Goal: Information Seeking & Learning: Stay updated

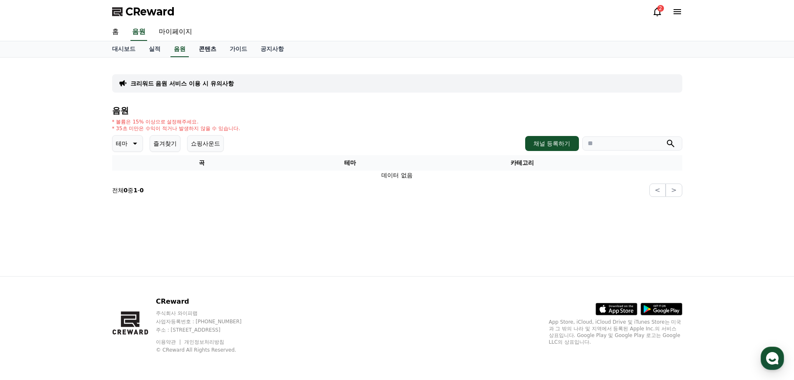
click at [207, 51] on link "콘텐츠" at bounding box center [207, 49] width 31 height 16
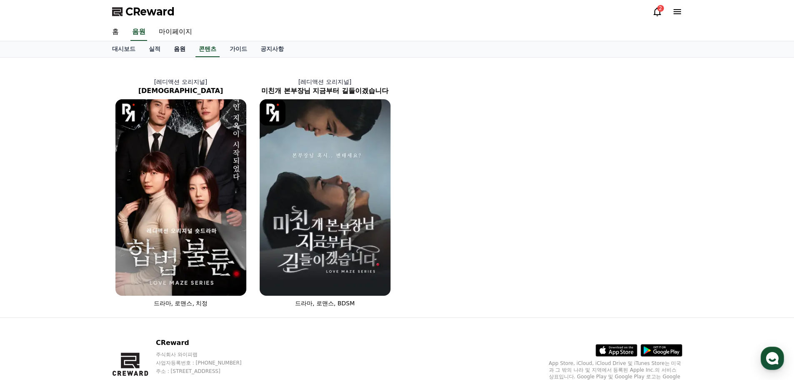
click at [170, 48] on link "음원" at bounding box center [179, 49] width 25 height 16
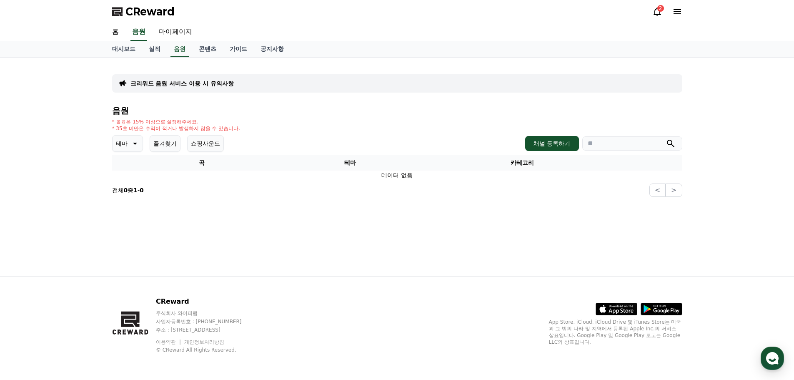
click at [246, 154] on div "음원 * 볼륨은 15% 이상으로 설정해주세요. * 35초 미만은 수익이 적거나 발생하지 않을 수 있습니다. 테마 즐겨찾기 쇼핑사운드 채널 등록…" at bounding box center [397, 151] width 570 height 91
click at [208, 135] on button "쇼핑사운드" at bounding box center [205, 143] width 37 height 17
click at [207, 137] on button "쇼핑사운드" at bounding box center [205, 143] width 37 height 17
click at [119, 143] on p "테마" at bounding box center [122, 144] width 12 height 12
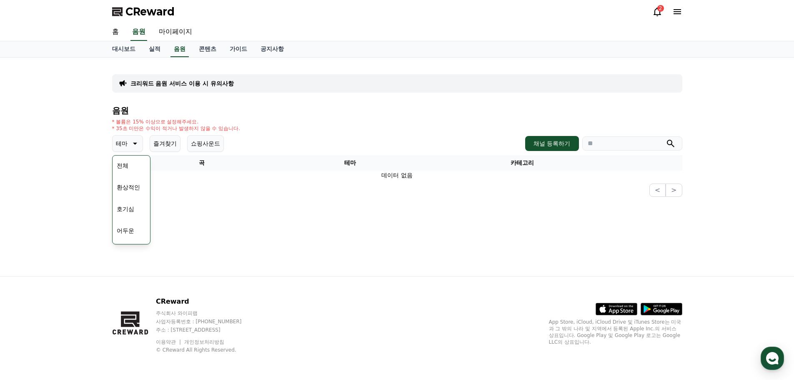
click at [123, 142] on p "테마" at bounding box center [122, 144] width 12 height 12
click at [125, 147] on p "테마" at bounding box center [122, 144] width 12 height 12
click at [278, 214] on div "크리워드 음원 서비스 이용 시 유의사항 음원 * 볼륨은 15% 이상으로 설정해주세요. * 35초 미만은 수익이 적거나 발생하지 않을 수 있습니…" at bounding box center [397, 167] width 584 height 218
click at [270, 210] on div "크리워드 음원 서비스 이용 시 유의사항 음원 * 볼륨은 15% 이상으로 설정해주세요. * 35초 미만은 수익이 적거나 발생하지 않을 수 있습니…" at bounding box center [397, 167] width 584 height 218
click at [665, 13] on div "2" at bounding box center [667, 12] width 30 height 10
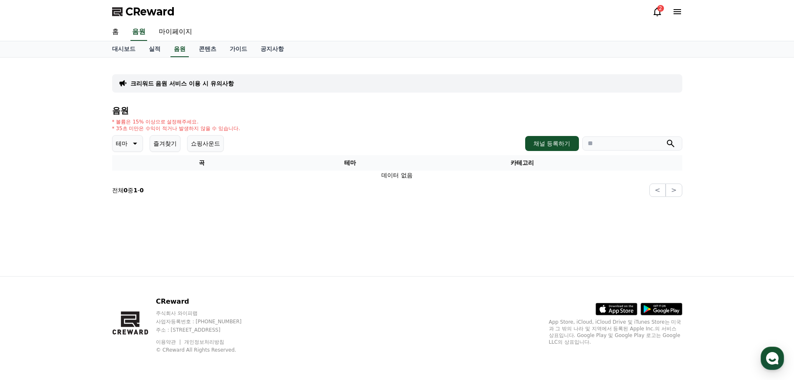
click at [658, 11] on icon at bounding box center [657, 12] width 10 height 10
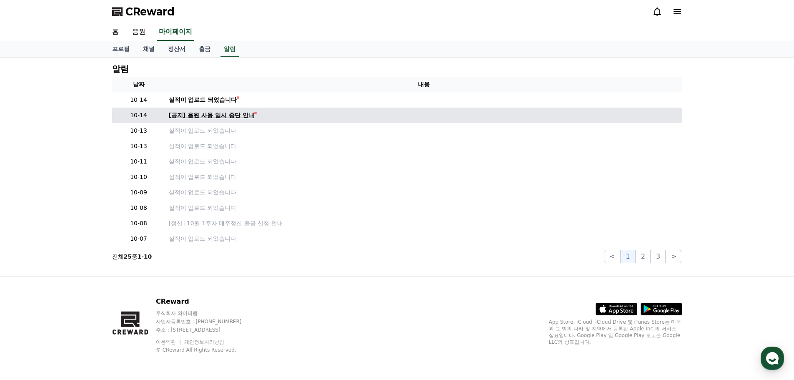
click at [230, 116] on div "[공지] 음원 사용 일시 중단 안내" at bounding box center [211, 115] width 85 height 9
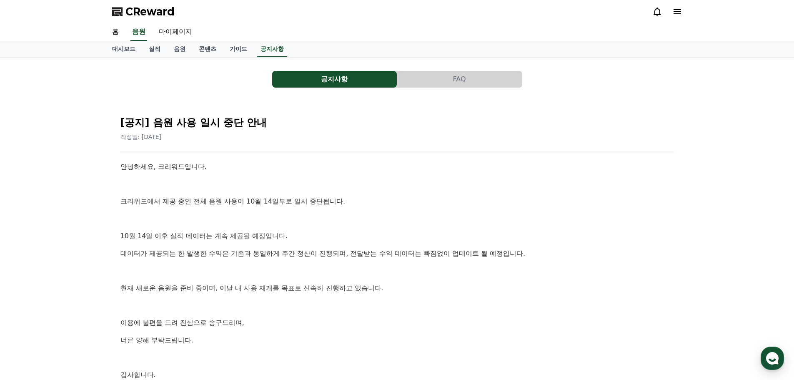
drag, startPoint x: 373, startPoint y: 260, endPoint x: 520, endPoint y: 272, distance: 147.7
click at [520, 272] on div "안녕하세요, 크리워드입니다. 크리워드에서 제공 중인 전체 음원 사용이 10월 14일부로 일시 중단됩니다. [DATE] 이후 실적 데이터는 계속…" at bounding box center [397, 279] width 554 height 236
click at [520, 272] on p at bounding box center [397, 271] width 554 height 11
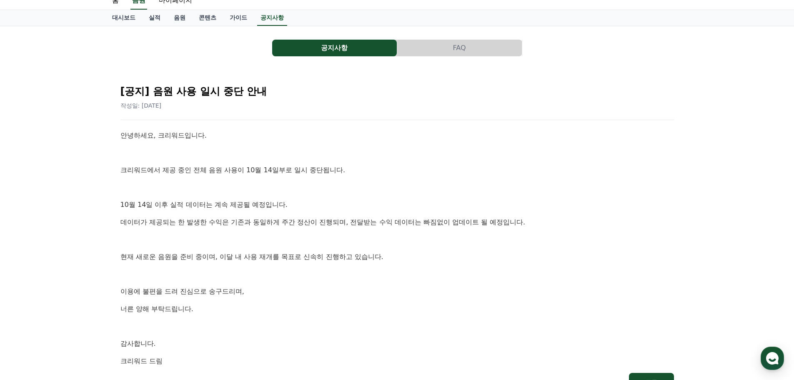
scroll to position [83, 0]
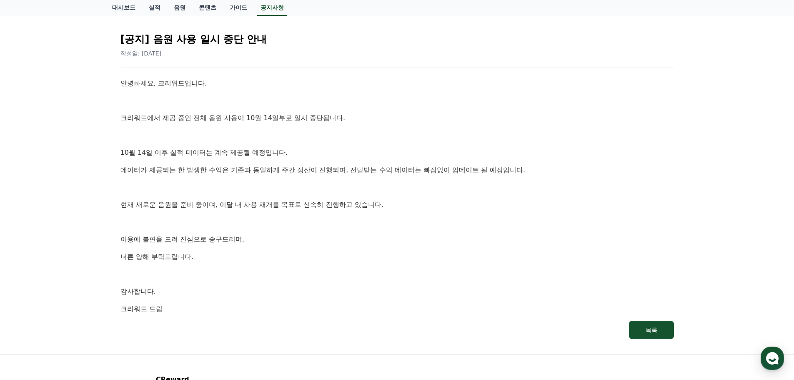
drag, startPoint x: 120, startPoint y: 185, endPoint x: 413, endPoint y: 250, distance: 299.8
click at [413, 250] on div "공지사항 FAQ [공지] 음원 사용 일시 중단 안내 작성일: [DATE] 안녕하세요, 크리워드입니다. 크리워드에서 제공 중인 전체 음원 사용이…" at bounding box center [397, 164] width 794 height 380
click at [413, 250] on div "안녕하세요, 크리워드입니다. 크리워드에서 제공 중인 전체 음원 사용이 10월 14일부로 일시 중단됩니다. [DATE] 이후 실적 데이터는 계속…" at bounding box center [397, 196] width 554 height 236
click at [348, 253] on p "너른 양해 부탁드립니다." at bounding box center [397, 256] width 554 height 11
drag, startPoint x: 288, startPoint y: 290, endPoint x: 83, endPoint y: 188, distance: 228.5
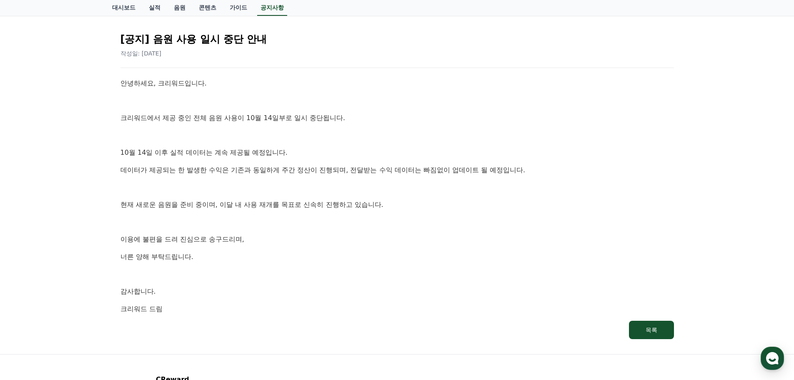
click at [83, 188] on div "공지사항 FAQ [공지] 음원 사용 일시 중단 안내 작성일: [DATE] 안녕하세요, 크리워드입니다. 크리워드에서 제공 중인 전체 음원 사용이…" at bounding box center [397, 164] width 794 height 380
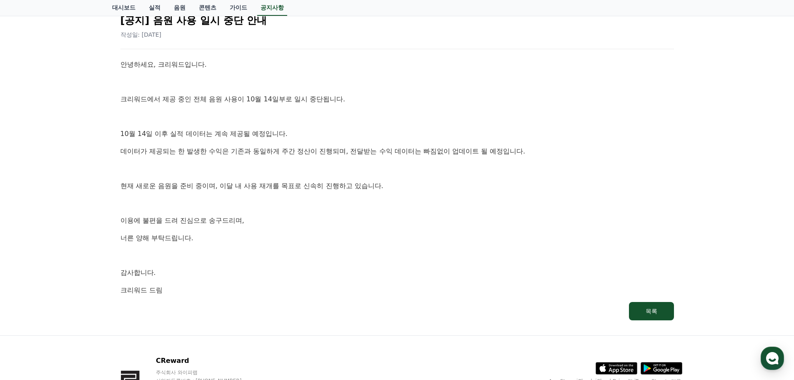
scroll to position [161, 0]
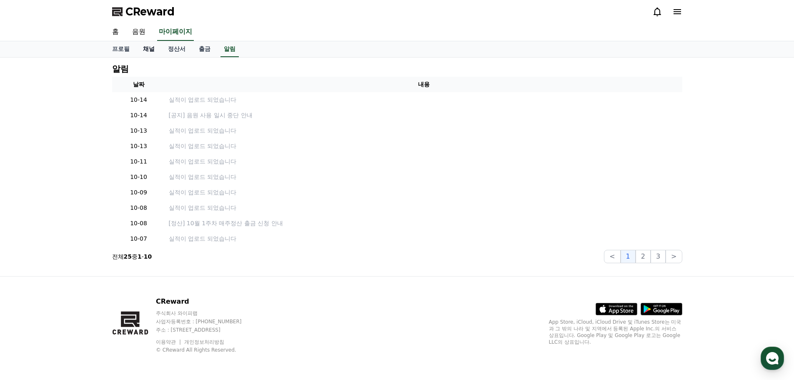
click at [142, 45] on link "채널" at bounding box center [148, 49] width 25 height 16
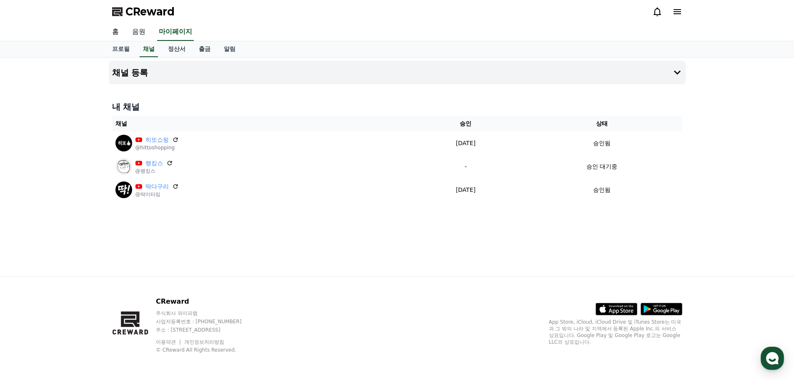
click at [131, 36] on link "음원" at bounding box center [138, 32] width 27 height 18
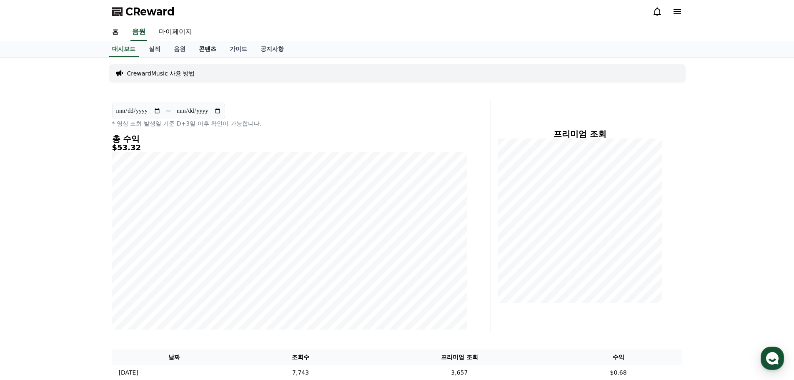
click at [194, 49] on link "콘텐츠" at bounding box center [207, 49] width 31 height 16
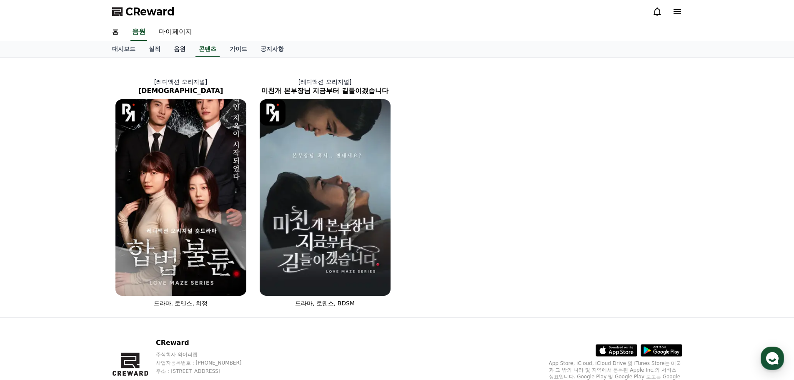
click at [175, 50] on link "음원" at bounding box center [179, 49] width 25 height 16
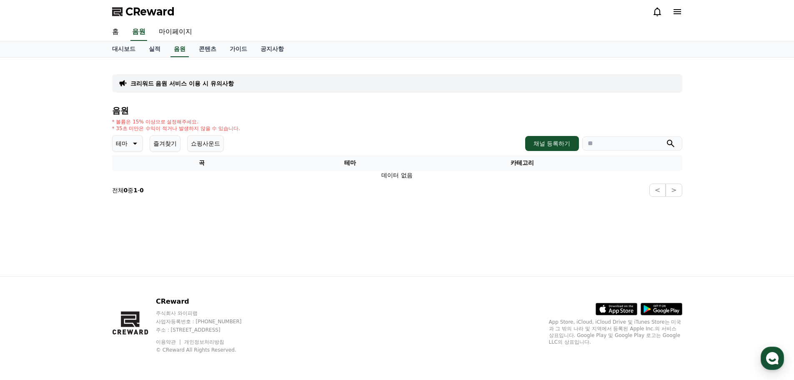
click at [226, 198] on div "크리워드 음원 서비스 이용 시 유의사항 음원 * 볼륨은 15% 이상으로 설정해주세요. * 35초 미만은 수익이 적거나 발생하지 않을 수 있습니…" at bounding box center [397, 130] width 577 height 139
drag, startPoint x: 172, startPoint y: 193, endPoint x: 77, endPoint y: 173, distance: 97.2
click at [150, 188] on section "전체 0 중 1 - 0 < >" at bounding box center [397, 189] width 570 height 13
drag, startPoint x: 77, startPoint y: 173, endPoint x: 207, endPoint y: 188, distance: 131.4
click at [207, 188] on div "크리워드 음원 서비스 이용 시 유의사항 음원 * 볼륨은 15% 이상으로 설정해주세요. * 35초 미만은 수익이 적거나 발생하지 않을 수 있습니…" at bounding box center [397, 167] width 794 height 218
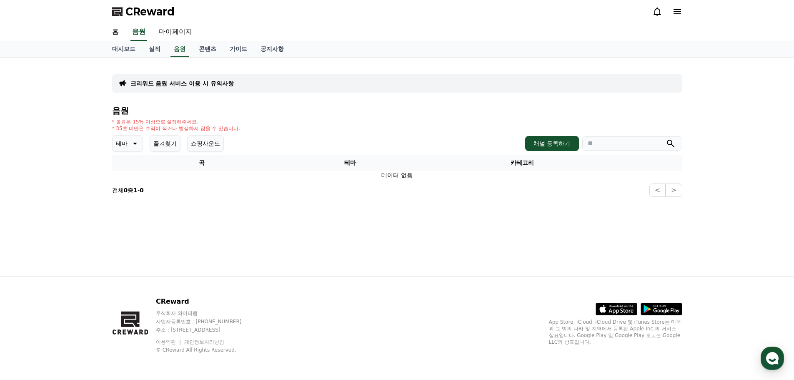
click at [207, 188] on section "전체 0 중 1 - 0 < >" at bounding box center [397, 189] width 570 height 13
click at [169, 132] on div "음원 * 볼륨은 15% 이상으로 설정해주세요. * 35초 미만은 수익이 적거나 발생하지 않을 수 있습니다. 테마 즐겨찾기 쇼핑사운드 채널 등록…" at bounding box center [397, 151] width 570 height 91
click at [165, 144] on button "즐겨찾기" at bounding box center [165, 143] width 31 height 17
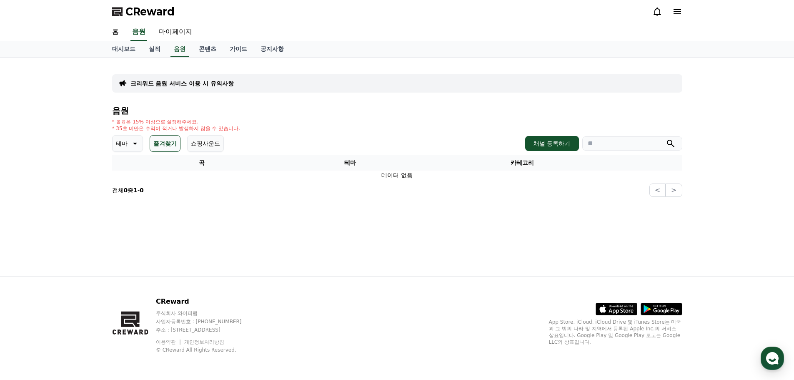
click at [165, 144] on button "즐겨찾기" at bounding box center [165, 143] width 31 height 17
click at [266, 252] on div "크리워드 음원 서비스 이용 시 유의사항 음원 * 볼륨은 15% 이상으로 설정해주세요. * 35초 미만은 수익이 적거나 발생하지 않을 수 있습니…" at bounding box center [397, 167] width 584 height 218
click at [650, 10] on div "CReward" at bounding box center [397, 11] width 584 height 23
click at [655, 10] on icon at bounding box center [658, 12] width 8 height 9
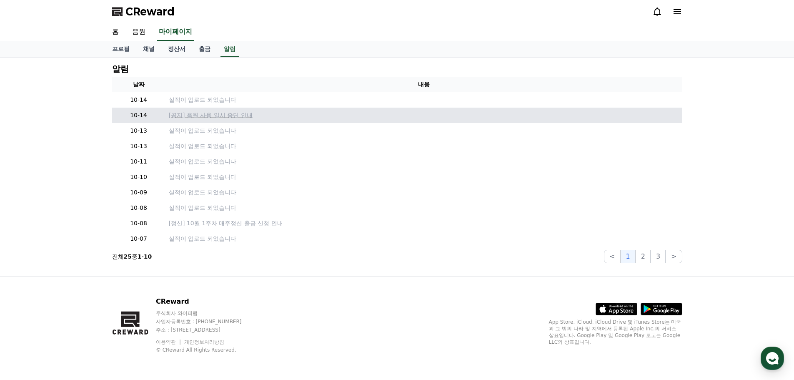
click at [197, 115] on p "[공지] 음원 사용 일시 중단 안내" at bounding box center [424, 115] width 510 height 9
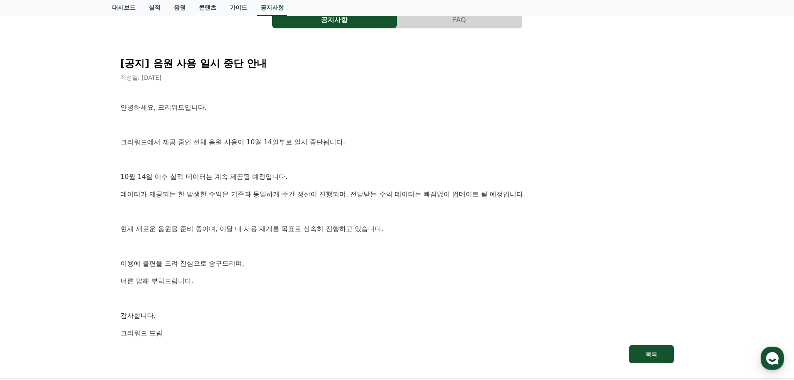
scroll to position [161, 0]
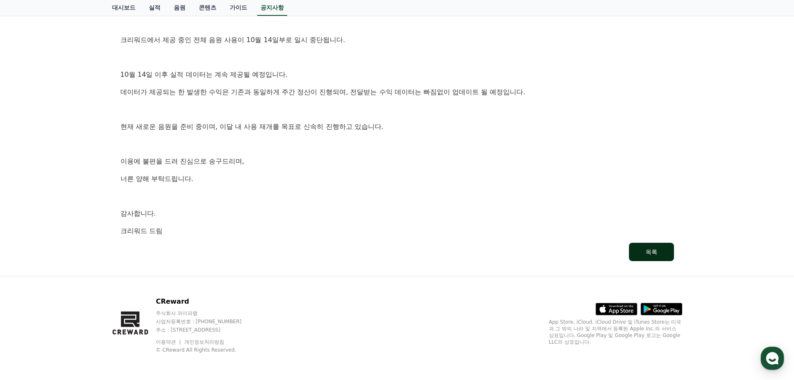
click at [663, 243] on button "목록" at bounding box center [651, 252] width 45 height 18
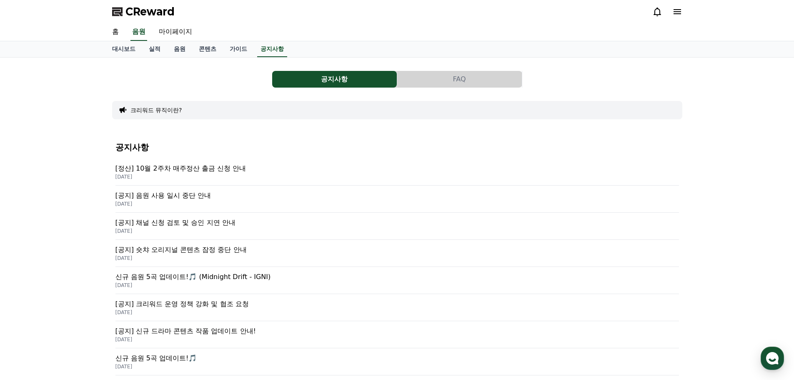
drag, startPoint x: 102, startPoint y: 117, endPoint x: 100, endPoint y: 110, distance: 6.7
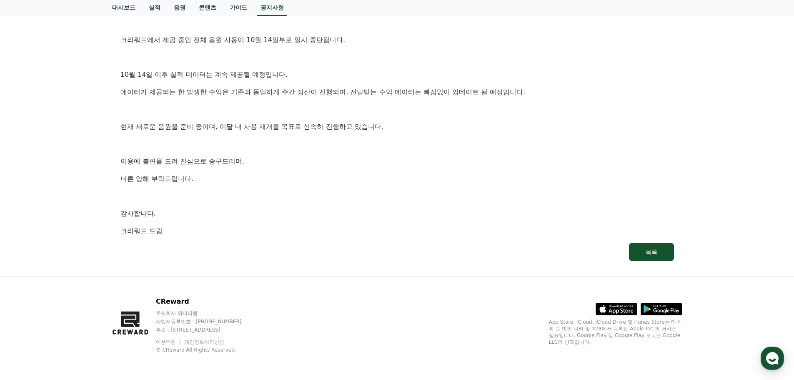
drag, startPoint x: 97, startPoint y: 110, endPoint x: 44, endPoint y: 107, distance: 53.0
